Goal: Task Accomplishment & Management: Manage account settings

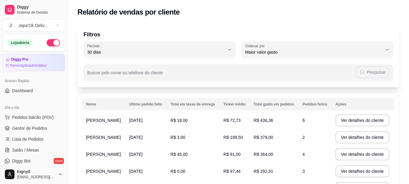
select select "30"
select select "HIGHEST_TOTAL_SPENT_WITH_ORDERS"
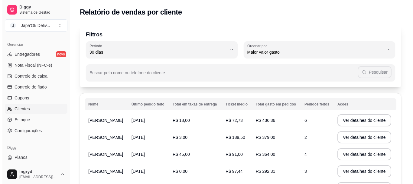
scroll to position [252, 0]
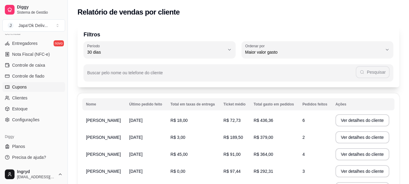
click at [17, 87] on span "Cupons" at bounding box center [19, 87] width 15 height 6
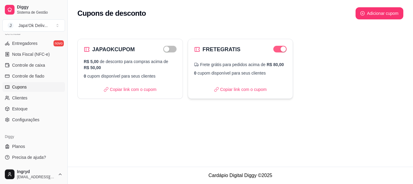
click at [277, 50] on span "button" at bounding box center [279, 49] width 13 height 7
click at [125, 50] on h2 "JAPAOKCUPOM" at bounding box center [113, 49] width 43 height 8
select select "FIXED_VALUE"
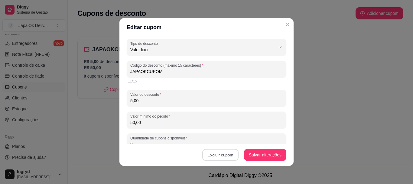
click at [215, 152] on button "Excluir cupom" at bounding box center [220, 155] width 36 height 12
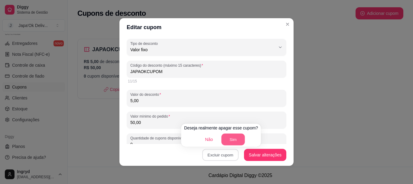
click at [225, 138] on button "Sim" at bounding box center [233, 139] width 24 height 12
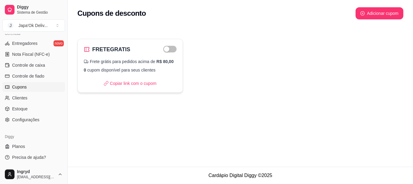
click at [136, 51] on div "FRETEGRATIS" at bounding box center [130, 49] width 93 height 8
select select "FREE_DELIVERY_FEE"
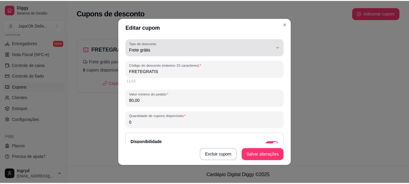
scroll to position [6, 0]
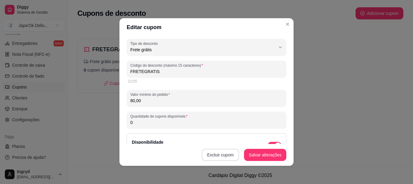
click at [219, 155] on button "Excluir cupom" at bounding box center [221, 155] width 38 height 12
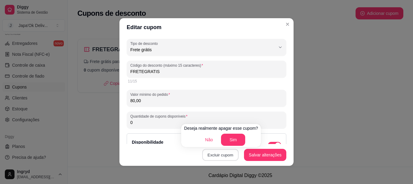
click at [217, 157] on button "Excluir cupom" at bounding box center [220, 155] width 36 height 12
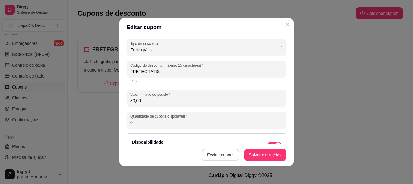
click at [217, 153] on button "Excluir cupom" at bounding box center [221, 155] width 38 height 12
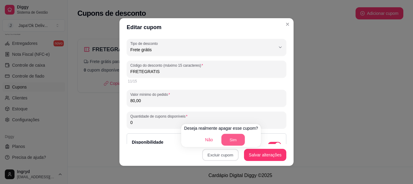
click at [229, 141] on button "Sim" at bounding box center [233, 140] width 24 height 12
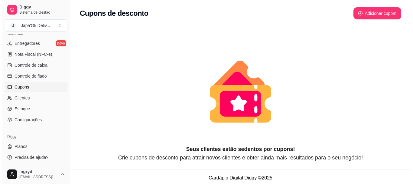
scroll to position [2, 0]
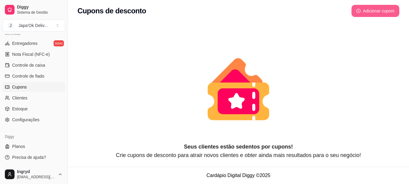
click at [374, 13] on button "Adicionar cupom" at bounding box center [375, 11] width 48 height 12
select select "FIXED_VALUE"
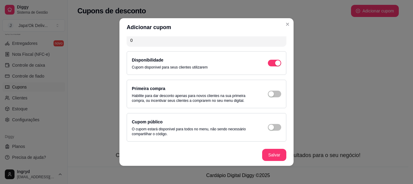
scroll to position [1, 0]
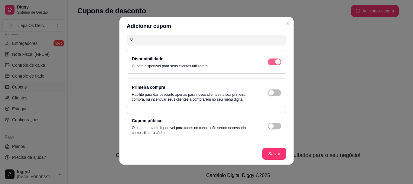
click at [268, 62] on span "button" at bounding box center [274, 61] width 13 height 7
click at [271, 94] on span "button" at bounding box center [274, 92] width 13 height 7
click at [272, 155] on button "Salvar" at bounding box center [274, 153] width 24 height 12
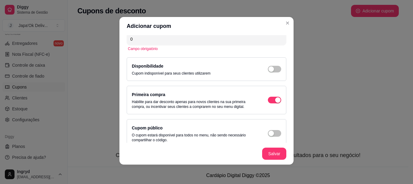
scroll to position [111, 0]
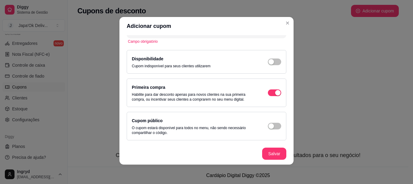
click at [273, 156] on button "Salvar" at bounding box center [274, 153] width 24 height 12
click at [269, 152] on button "Salvar" at bounding box center [275, 154] width 24 height 12
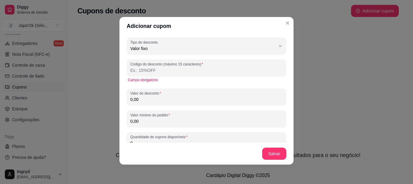
scroll to position [0, 0]
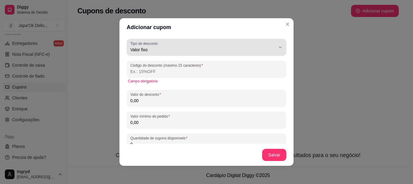
click at [277, 47] on button "Tipo de desconto Valor fixo" at bounding box center [207, 47] width 160 height 17
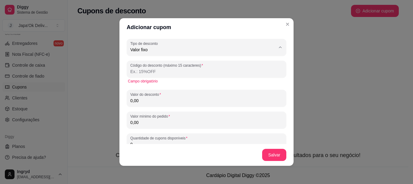
click at [134, 86] on span "Frete grátis" at bounding box center [199, 84] width 134 height 6
type input "FREE_DELIVERY_FEE"
select select "FREE_DELIVERY_FEE"
type input "FRETEGRATIS"
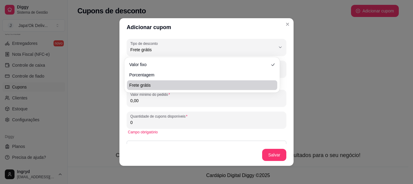
scroll to position [6, 0]
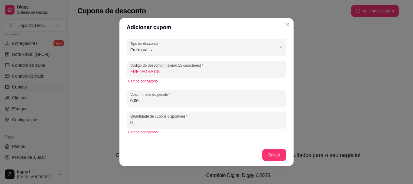
click at [134, 100] on input "0,00" at bounding box center [206, 100] width 152 height 6
click at [137, 100] on input "0,00" at bounding box center [206, 100] width 152 height 6
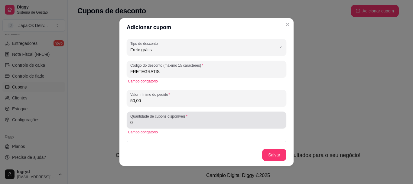
type input "50,00"
click at [144, 122] on input "0" at bounding box center [206, 122] width 152 height 6
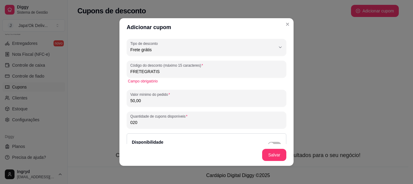
click at [130, 124] on input "020" at bounding box center [206, 122] width 152 height 6
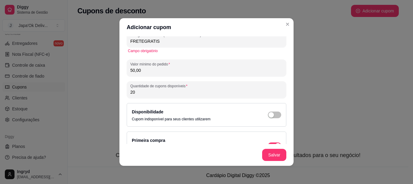
scroll to position [61, 0]
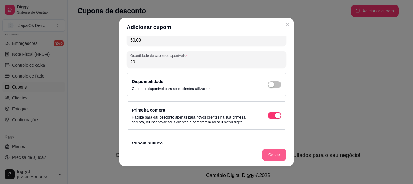
type input "20"
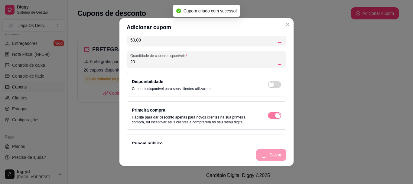
scroll to position [0, 0]
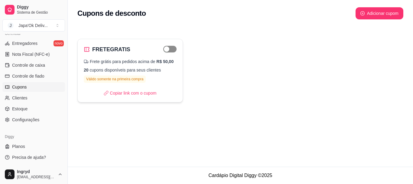
click at [170, 48] on span "button" at bounding box center [169, 49] width 13 height 7
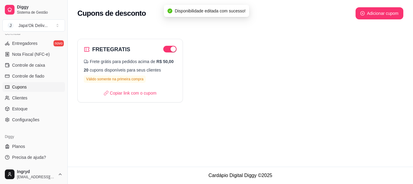
drag, startPoint x: 192, startPoint y: 98, endPoint x: 195, endPoint y: 99, distance: 3.1
click at [195, 99] on div "FRETEGRATIS Frete grátis para pedidos acima de R$ 50,00 20 cupons disponíveis p…" at bounding box center [240, 71] width 326 height 64
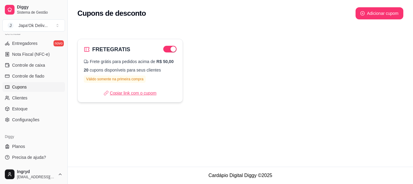
click at [130, 94] on p "Copiar link com o cupom" at bounding box center [130, 93] width 53 height 6
click at [129, 92] on p "Copiar link com o cupom" at bounding box center [130, 93] width 53 height 6
click at [252, 120] on div "Cupons de desconto Adicionar cupom FRETEGRATIS Frete grátis para pedidos acima …" at bounding box center [241, 83] width 346 height 166
click at [24, 65] on span "Controle de caixa" at bounding box center [28, 65] width 33 height 6
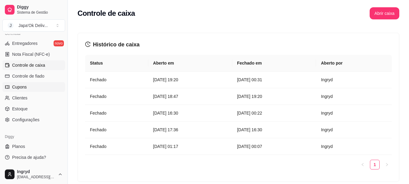
click at [23, 85] on span "Cupons" at bounding box center [19, 87] width 15 height 6
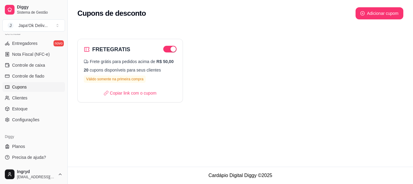
drag, startPoint x: 211, startPoint y: 112, endPoint x: 205, endPoint y: 114, distance: 6.4
click at [212, 113] on div "Cupons de desconto Adicionar cupom FRETEGRATIS Frete grátis para pedidos acima …" at bounding box center [241, 83] width 346 height 166
click at [96, 33] on div "FRETEGRATIS Frete grátis para pedidos acima de R$ 50,00 20 cupons disponíveis p…" at bounding box center [241, 66] width 346 height 87
